Goal: Task Accomplishment & Management: Manage account settings

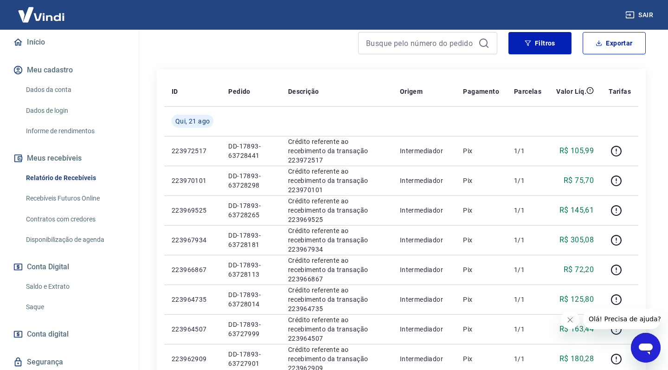
scroll to position [85, 0]
click at [57, 284] on link "Saldo e Extrato" at bounding box center [74, 285] width 105 height 19
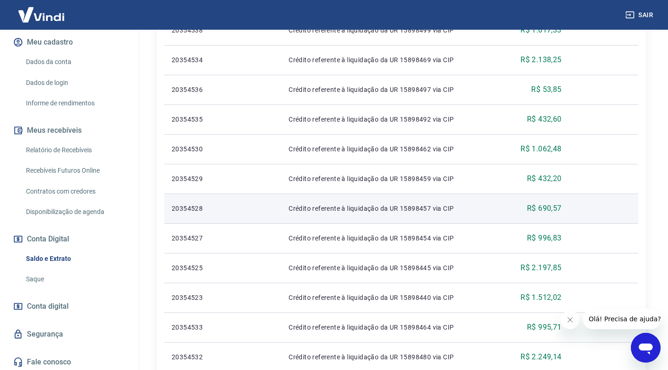
scroll to position [333, 0]
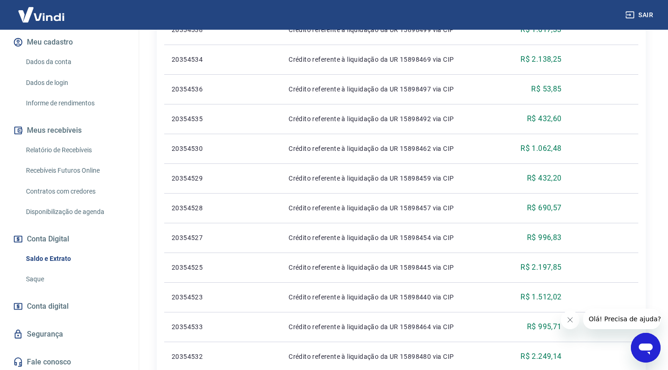
click at [78, 269] on link "Saque" at bounding box center [74, 278] width 105 height 19
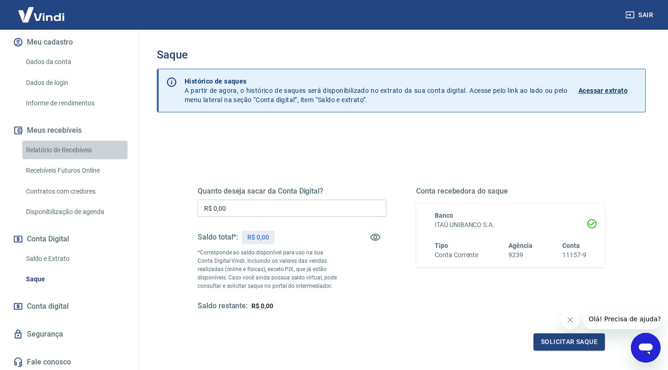
click at [89, 152] on link "Relatório de Recebíveis" at bounding box center [74, 150] width 105 height 19
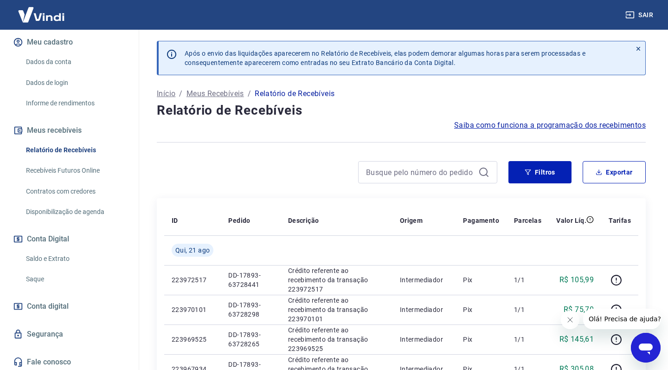
click at [82, 173] on link "Recebíveis Futuros Online" at bounding box center [74, 170] width 105 height 19
